Goal: Information Seeking & Learning: Learn about a topic

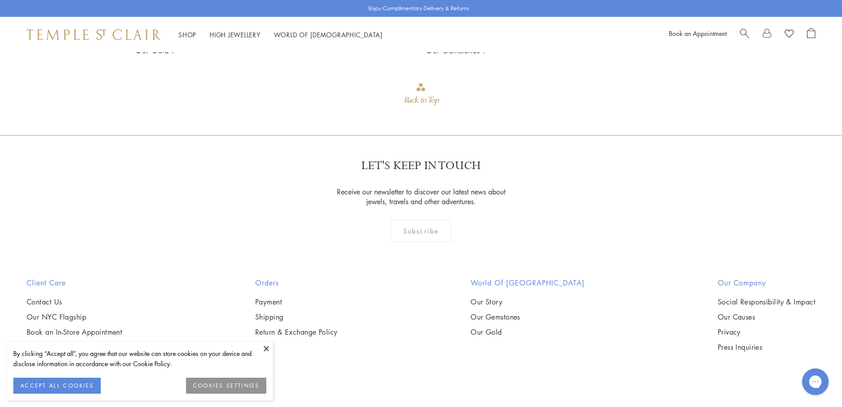
scroll to position [1044, 0]
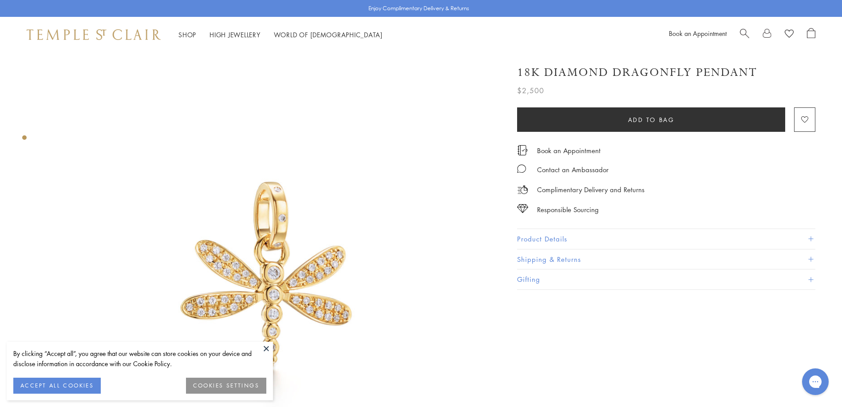
click at [263, 349] on button at bounding box center [266, 348] width 13 height 13
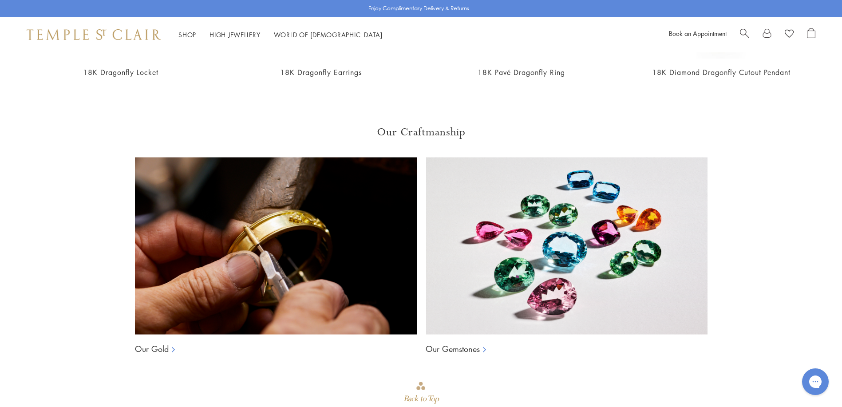
scroll to position [710, 0]
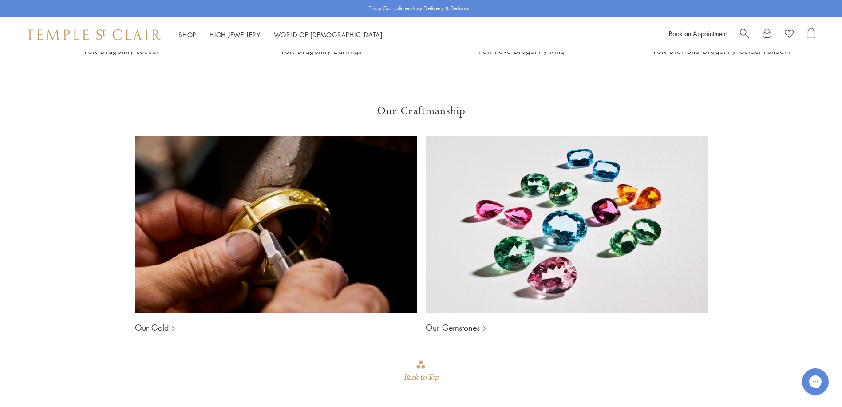
click at [278, 272] on img at bounding box center [276, 224] width 282 height 177
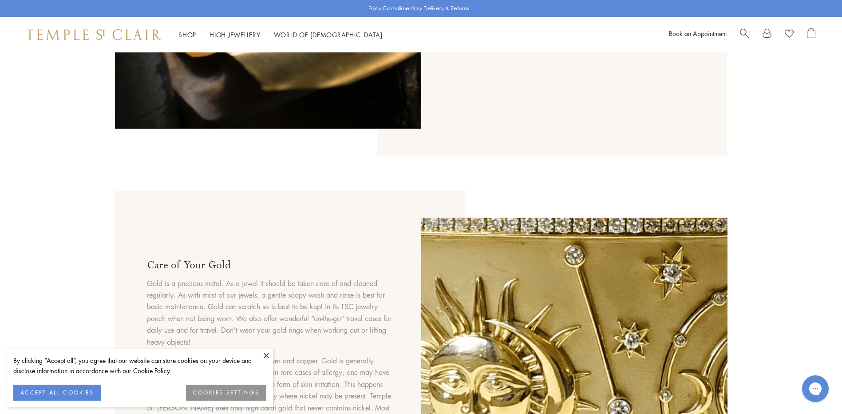
scroll to position [666, 0]
